Goal: Task Accomplishment & Management: Use online tool/utility

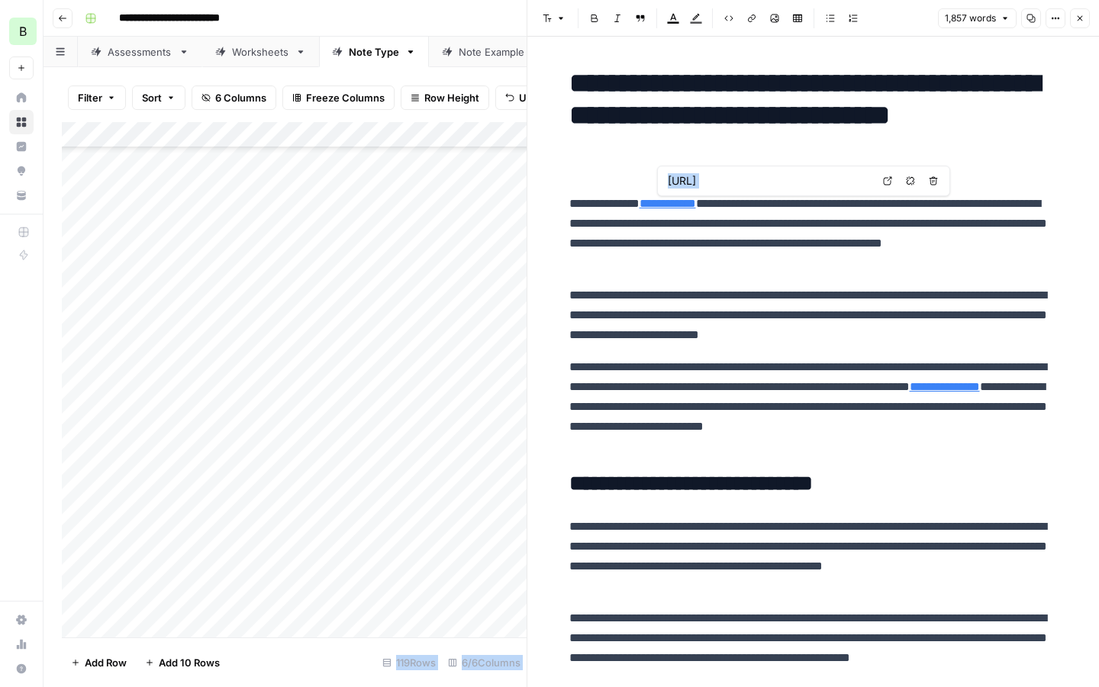
scroll to position [2624, 0]
click at [1080, 21] on icon "button" at bounding box center [1080, 18] width 9 height 9
click at [163, 663] on span "Add 10 Rows" at bounding box center [189, 662] width 61 height 15
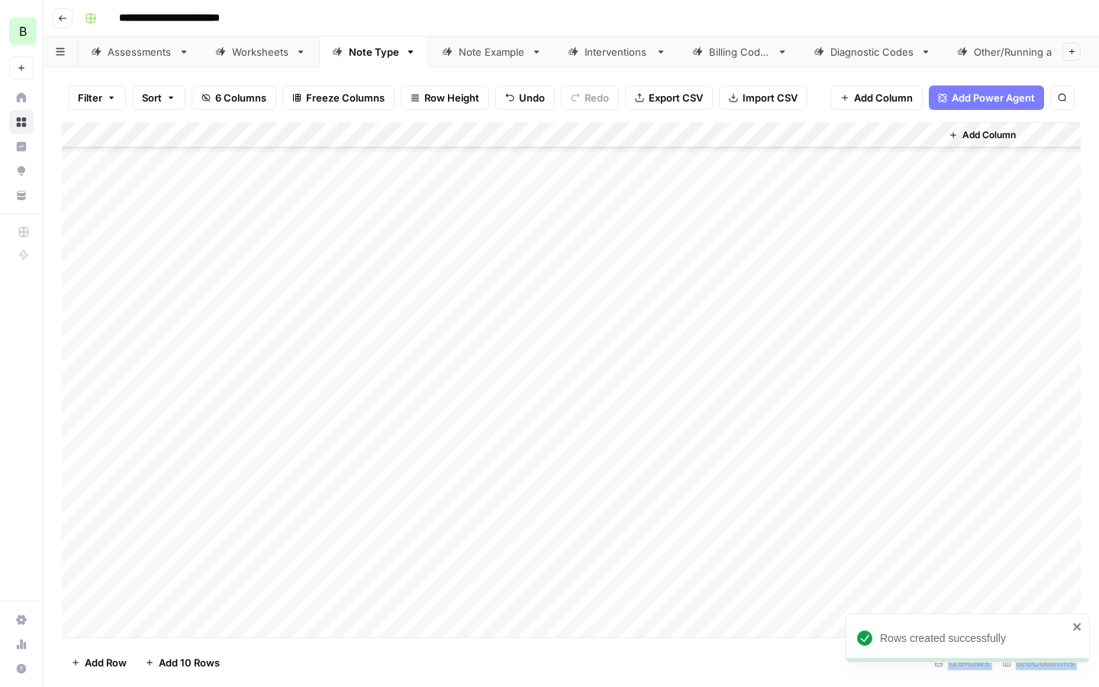
scroll to position [2883, 0]
drag, startPoint x: 166, startPoint y: 208, endPoint x: 151, endPoint y: 359, distance: 151.8
click at [151, 359] on div "Add Column" at bounding box center [571, 379] width 1019 height 515
drag, startPoint x: 550, startPoint y: 218, endPoint x: 540, endPoint y: 310, distance: 92.1
click at [540, 310] on div "Add Column" at bounding box center [571, 379] width 1019 height 515
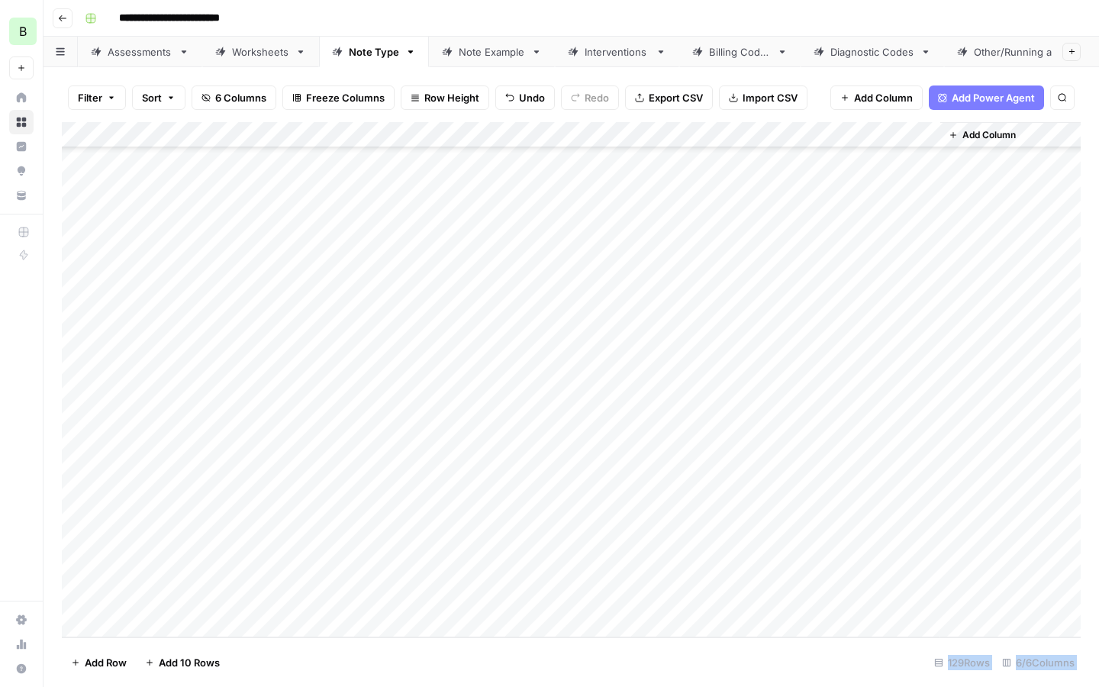
click at [393, 302] on div "Add Column" at bounding box center [571, 379] width 1019 height 515
click at [544, 196] on div "Add Column" at bounding box center [571, 379] width 1019 height 515
click at [504, 200] on div "Add Column" at bounding box center [571, 379] width 1019 height 515
drag, startPoint x: 550, startPoint y: 205, endPoint x: 550, endPoint y: 324, distance: 119.9
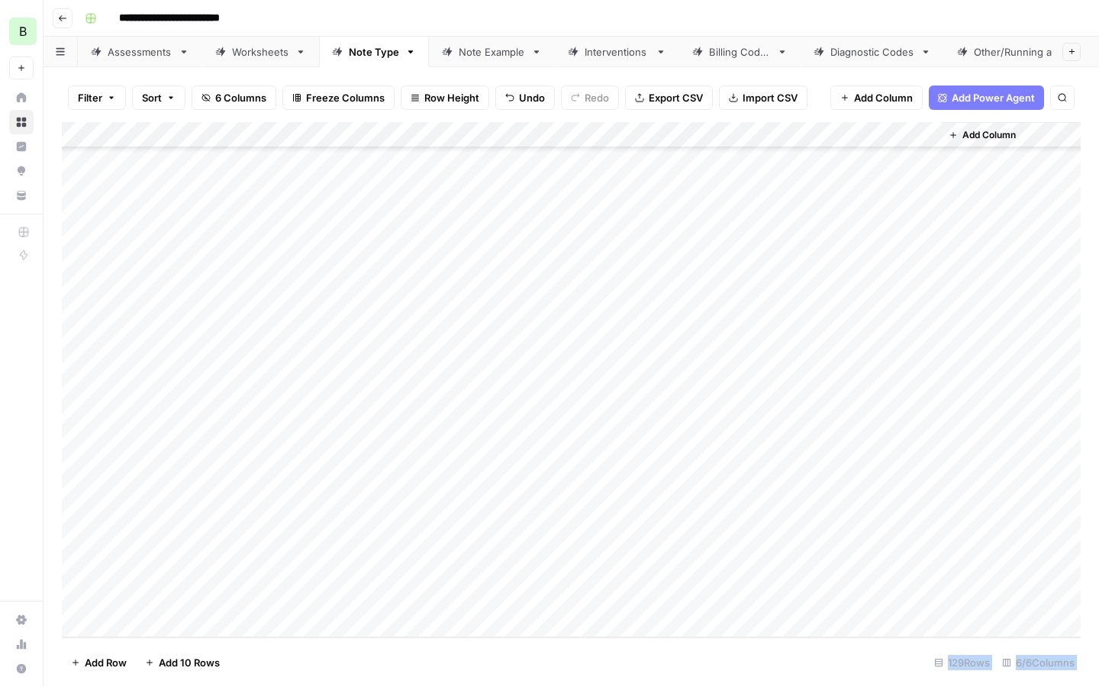
click at [550, 324] on div "Add Column" at bounding box center [571, 379] width 1019 height 515
